Goal: Task Accomplishment & Management: Manage account settings

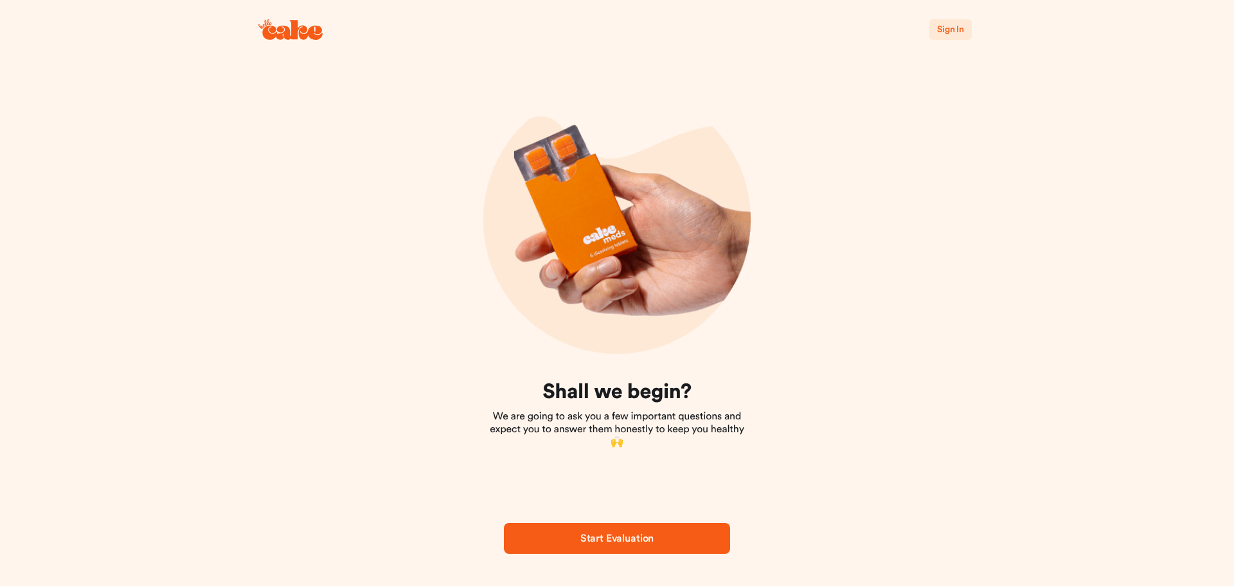
click at [954, 30] on span "Sign In" at bounding box center [950, 29] width 27 height 9
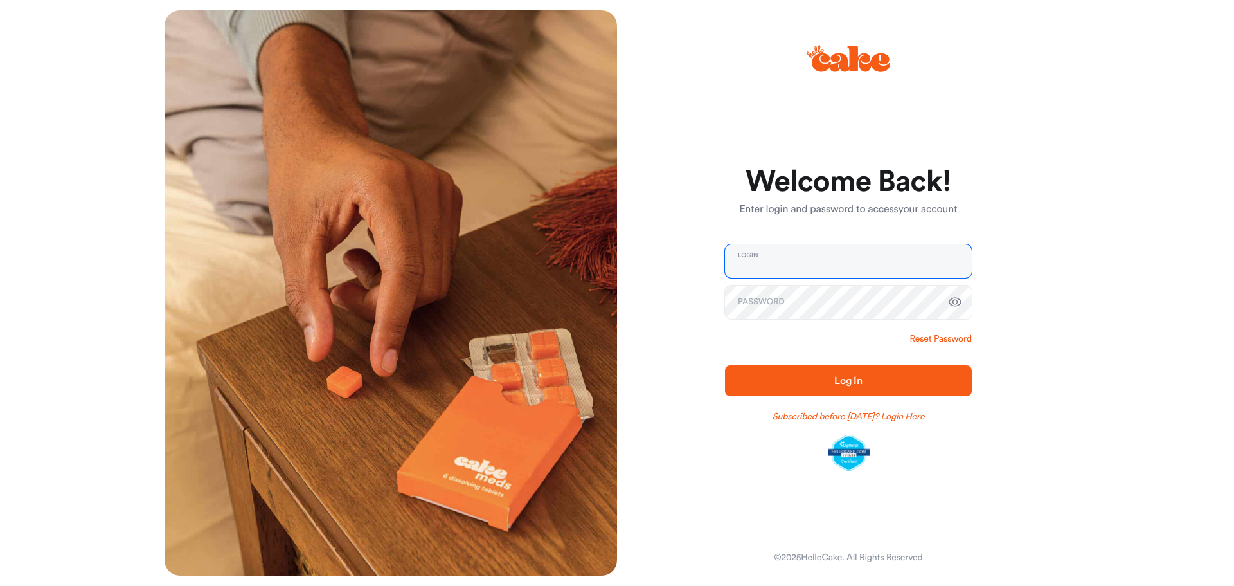
click at [859, 248] on input "email" at bounding box center [848, 260] width 247 height 33
type input "**********"
click at [725, 365] on button "Log In" at bounding box center [848, 380] width 247 height 31
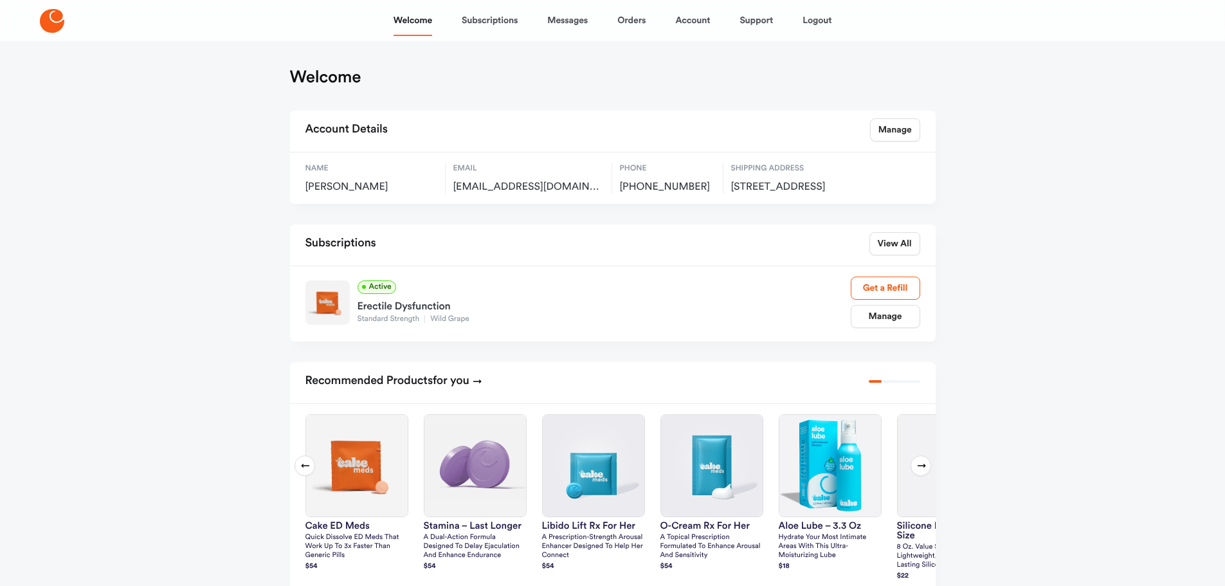
click at [1011, 349] on div "Welcome Subscriptions Messages Orders Account Support Logout Welcome Account De…" at bounding box center [612, 437] width 1225 height 874
click at [893, 321] on link "Manage" at bounding box center [885, 316] width 69 height 23
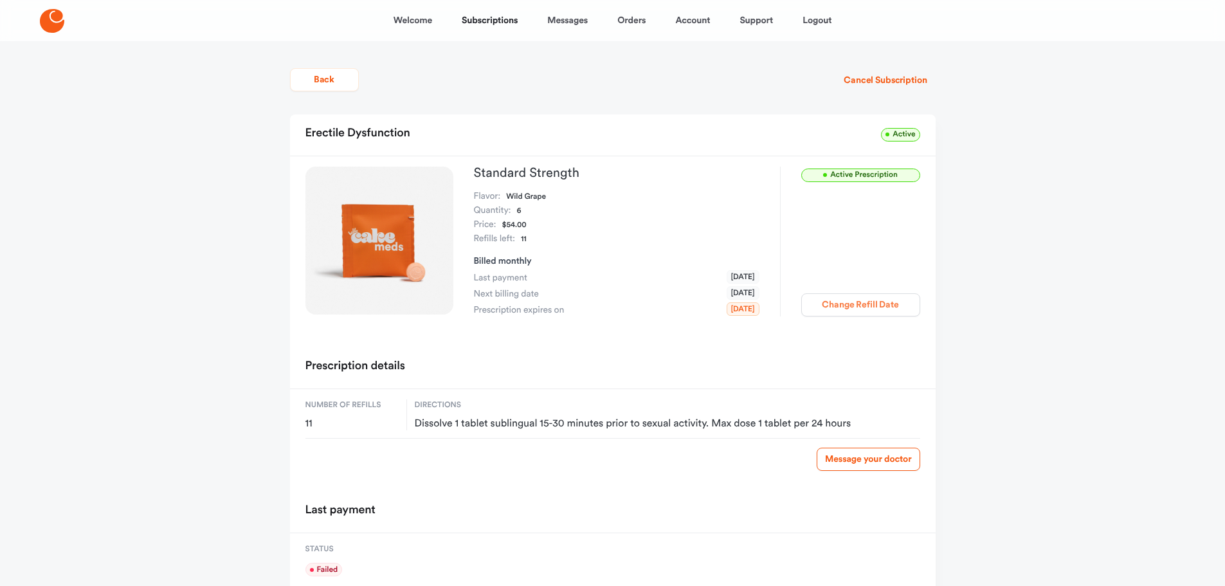
click at [866, 304] on button "Change Refill Date" at bounding box center [860, 304] width 119 height 23
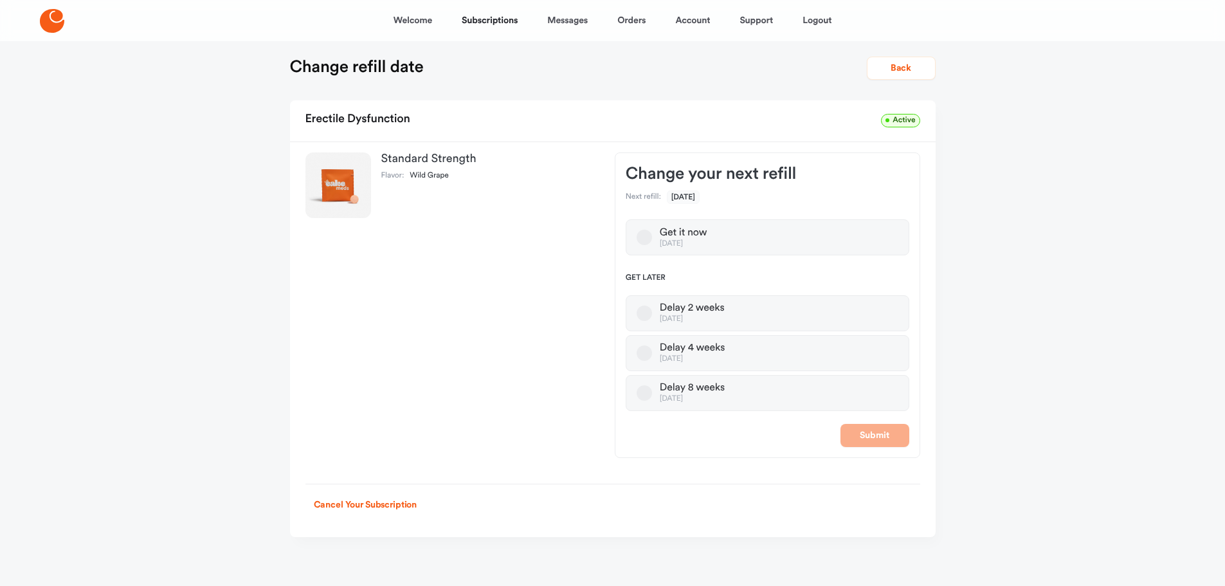
scroll to position [13, 0]
click at [645, 350] on button "Delay 4 weeks [DATE]" at bounding box center [643, 350] width 15 height 15
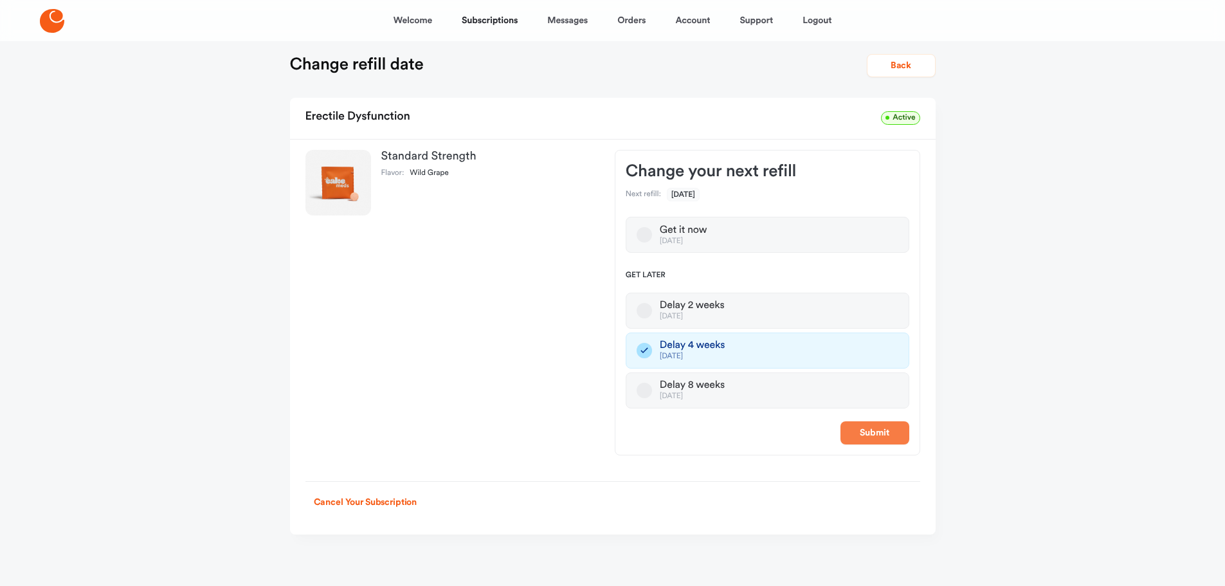
click at [884, 435] on button "Submit" at bounding box center [874, 432] width 69 height 23
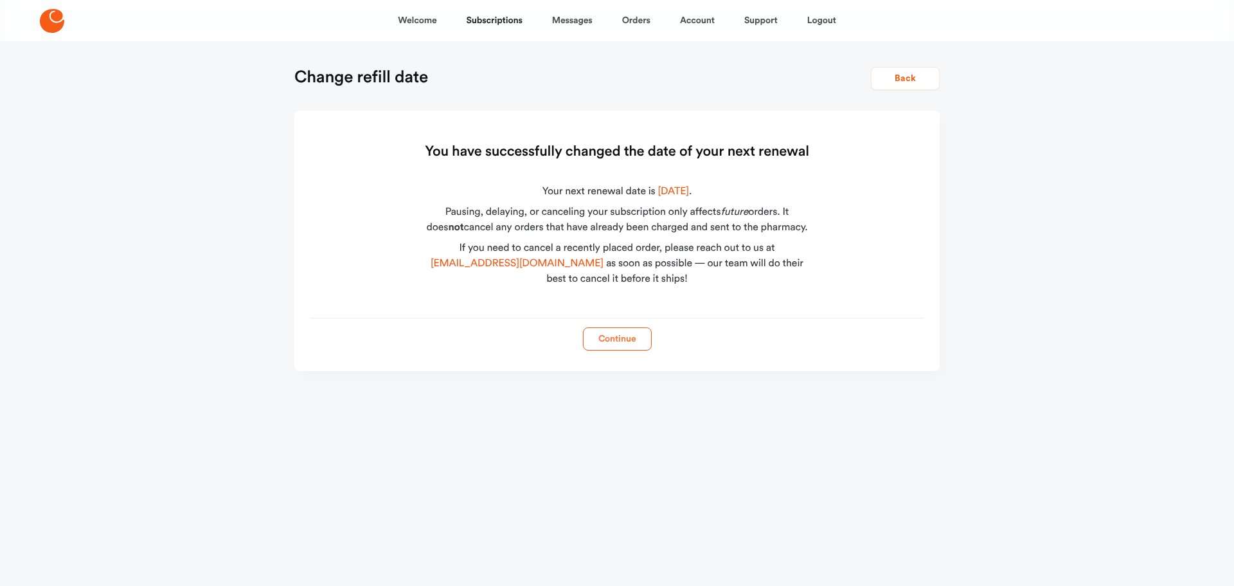
click at [608, 339] on button "Continue" at bounding box center [617, 338] width 69 height 23
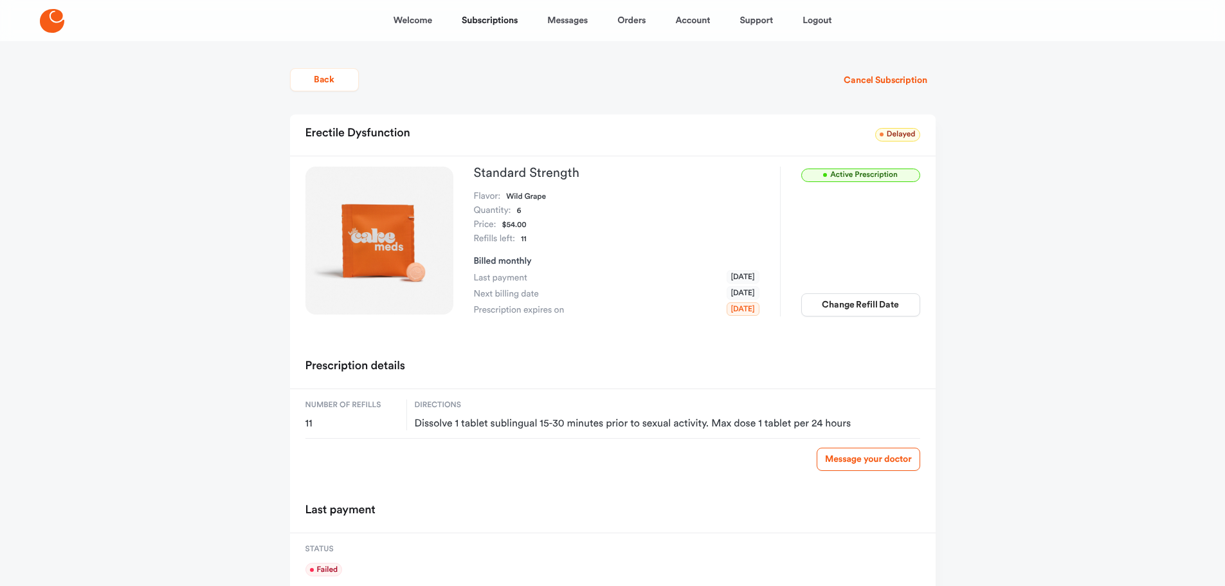
click at [1031, 347] on div "Welcome Subscriptions Messages Orders Account Support Logout Back Cancel Subscr…" at bounding box center [612, 328] width 1225 height 656
click at [320, 76] on button "Back" at bounding box center [324, 79] width 69 height 23
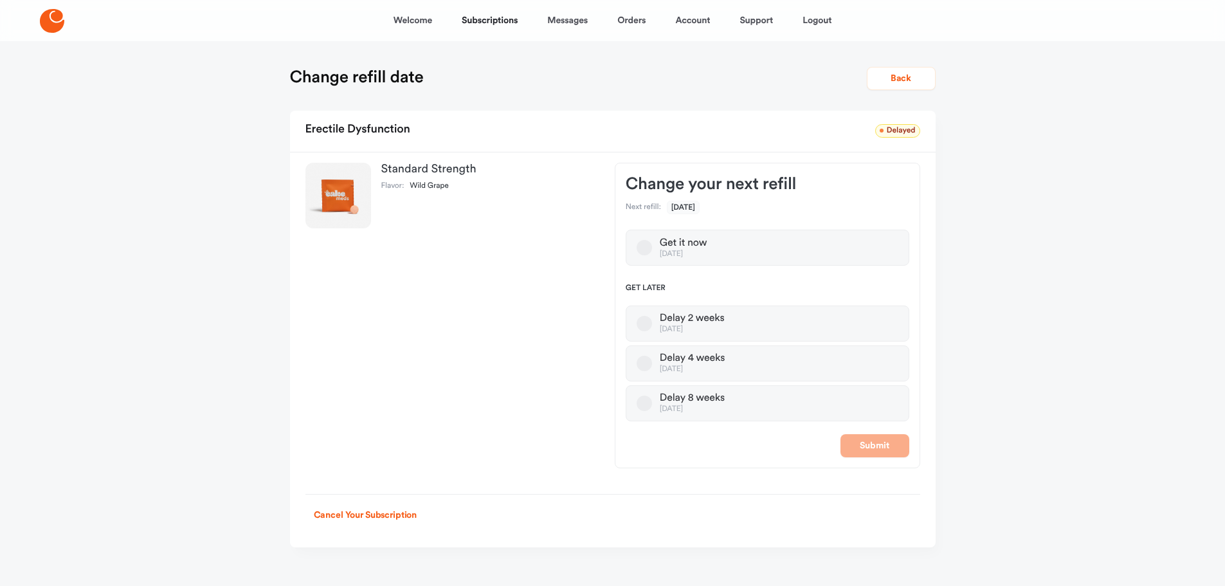
click at [837, 19] on nav "Welcome Subscriptions Messages Orders Account Support Logout" at bounding box center [612, 20] width 1225 height 41
click at [822, 19] on link "Logout" at bounding box center [816, 20] width 29 height 31
